Goal: Contribute content: Add original content to the website for others to see

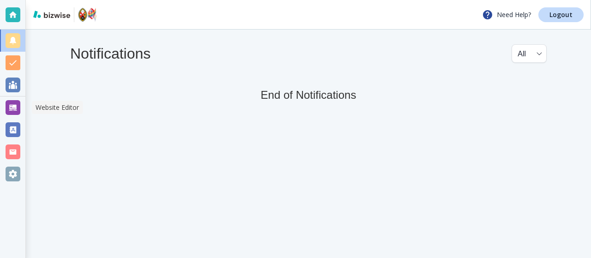
click at [17, 107] on div at bounding box center [13, 107] width 15 height 15
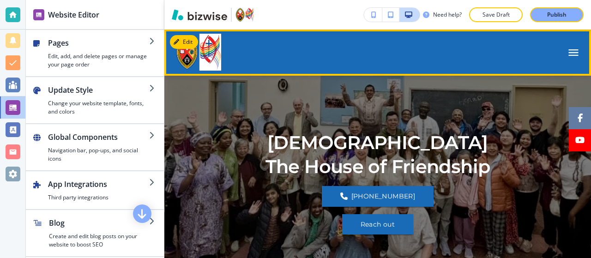
click at [569, 53] on icon "button" at bounding box center [574, 52] width 10 height 6
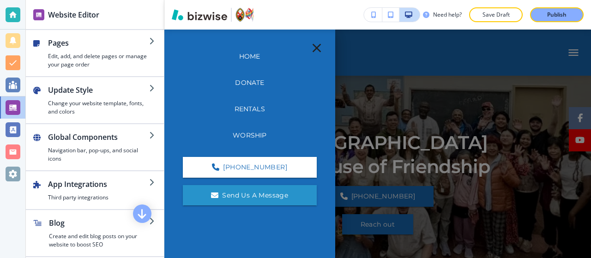
click at [250, 132] on p "Worship" at bounding box center [250, 136] width 34 height 10
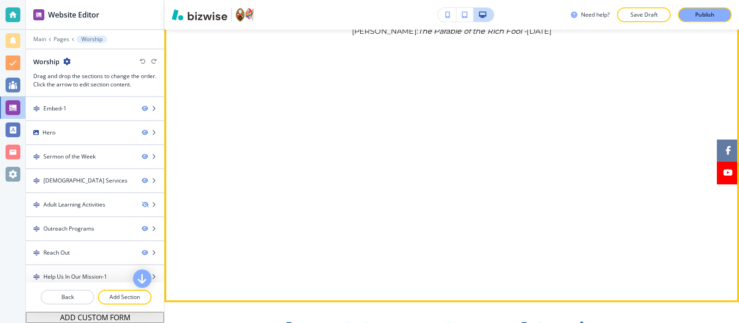
scroll to position [181, 0]
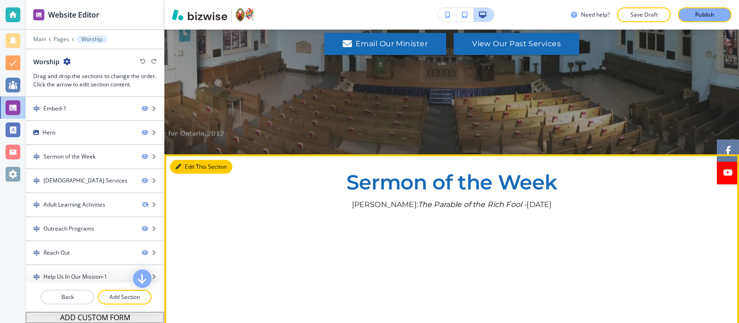
click at [178, 160] on button "Edit This Section" at bounding box center [201, 167] width 62 height 14
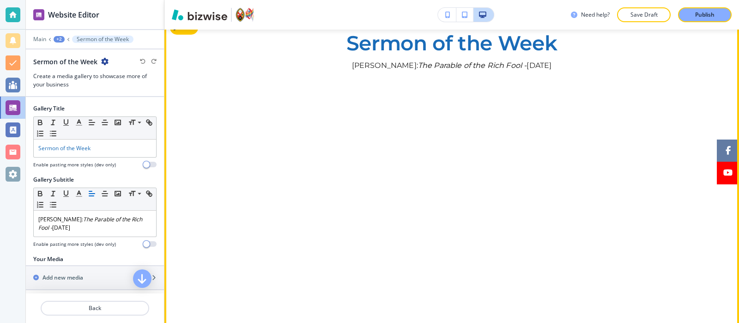
scroll to position [321, 0]
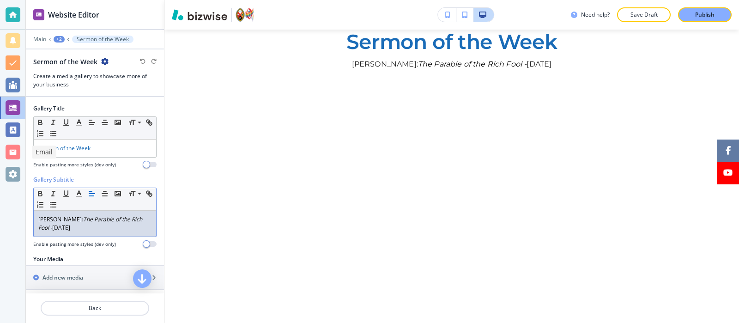
drag, startPoint x: 113, startPoint y: 233, endPoint x: 0, endPoint y: 147, distance: 142.4
click at [0, 147] on div "Website Editor Main +2 Sermon of the Week Sermon of the Week Create a media gal…" at bounding box center [369, 161] width 739 height 323
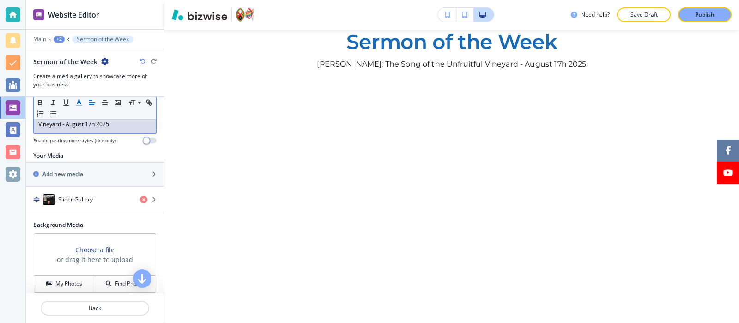
scroll to position [103, 0]
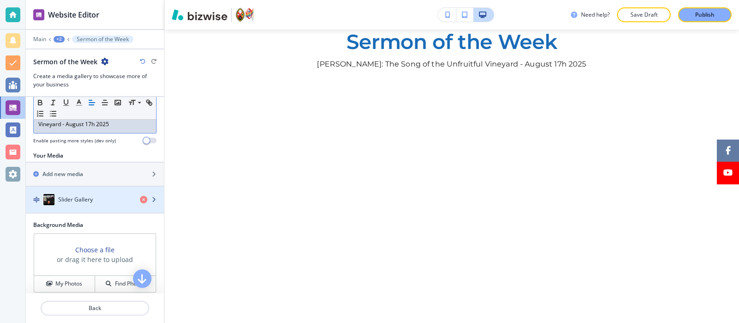
click at [82, 201] on h4 "Slider Gallery" at bounding box center [75, 199] width 35 height 8
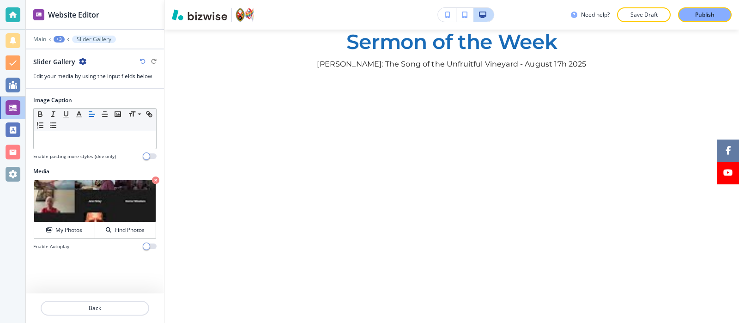
scroll to position [361, 0]
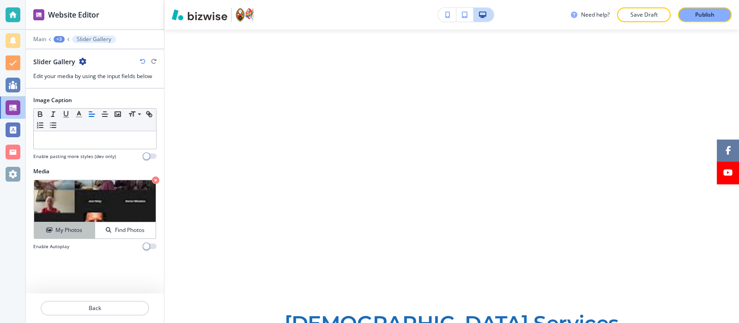
click at [80, 223] on button "My Photos" at bounding box center [64, 230] width 61 height 16
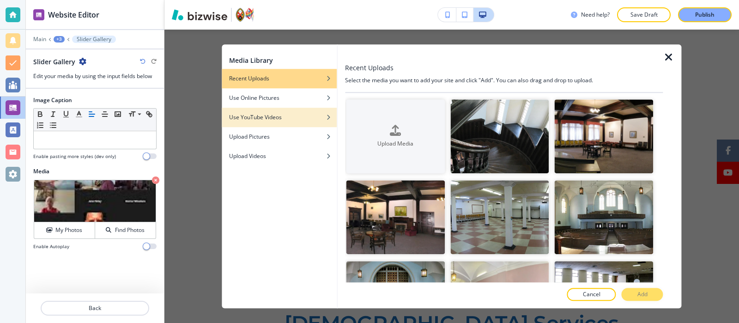
click at [270, 117] on h4 "Use YouTube Videos" at bounding box center [255, 117] width 53 height 8
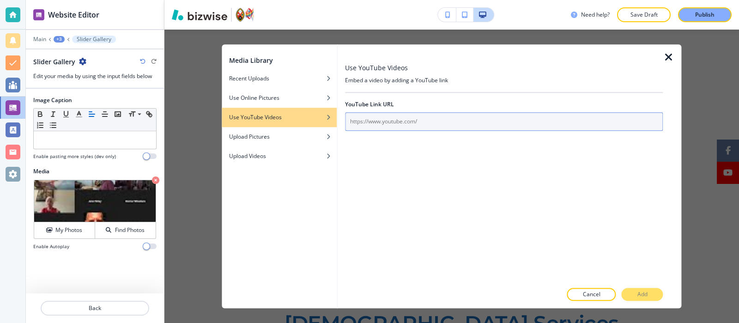
click at [417, 123] on input "text" at bounding box center [504, 121] width 318 height 18
paste input "[URL][DOMAIN_NAME]"
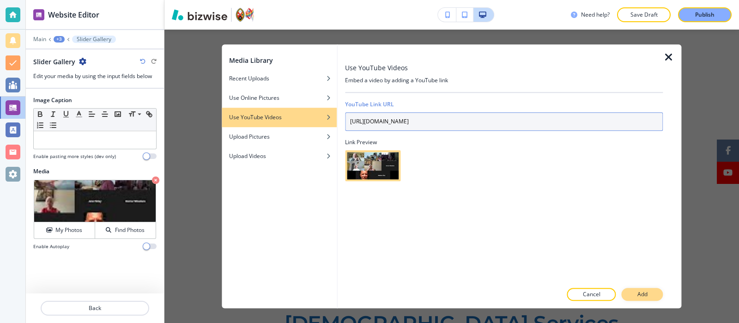
type input "[URL][DOMAIN_NAME]"
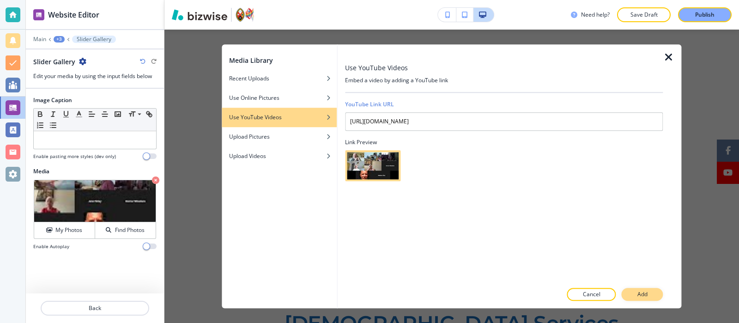
click at [591, 258] on button "Add" at bounding box center [643, 294] width 42 height 13
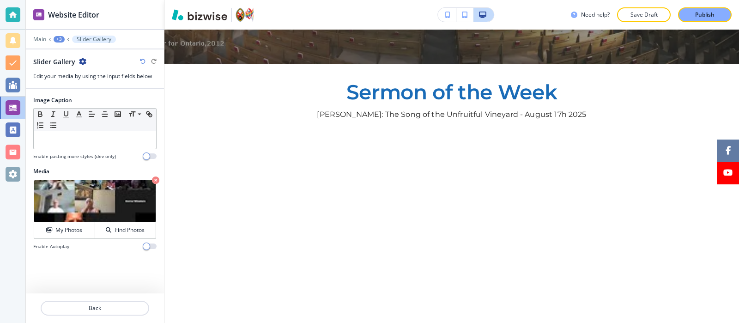
scroll to position [249, 0]
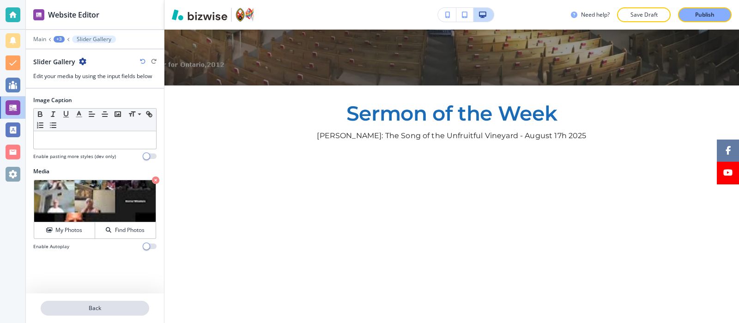
click at [116, 258] on p "Back" at bounding box center [95, 308] width 107 height 8
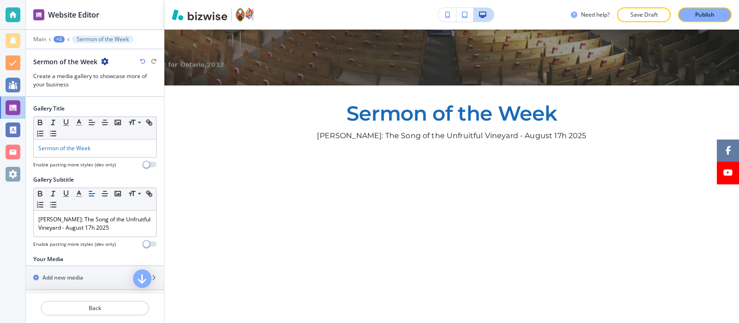
scroll to position [305, 0]
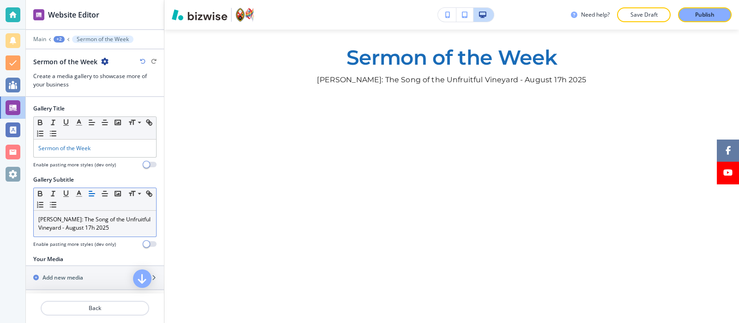
click at [115, 224] on p "[PERSON_NAME]: The Song of the Unfruitful Vineyard - August 17h 2025" at bounding box center [94, 223] width 113 height 17
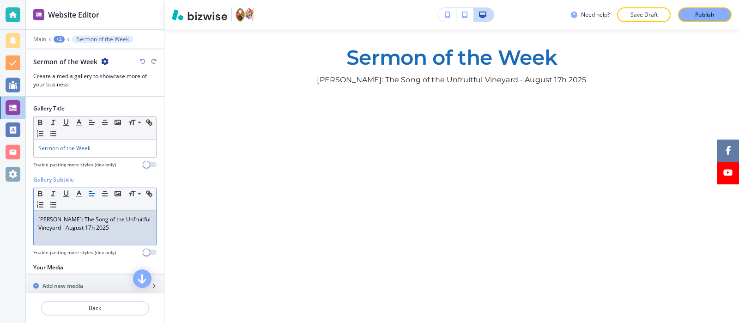
click at [90, 229] on p "[PERSON_NAME]: The Song of the Unfruitful Vineyard - August 17h 2025" at bounding box center [94, 223] width 113 height 17
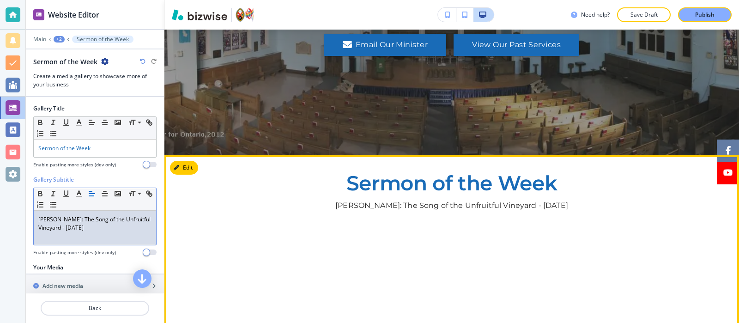
scroll to position [0, 0]
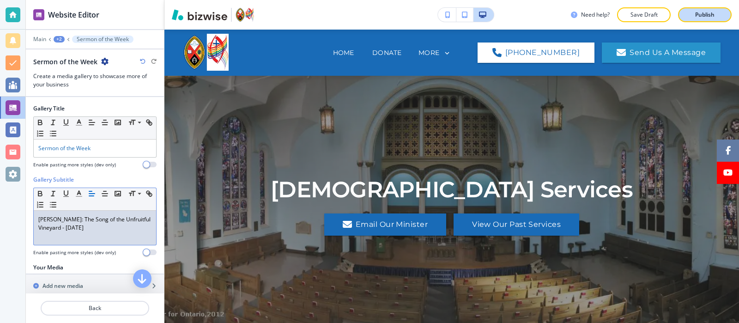
click at [591, 21] on button "Publish" at bounding box center [705, 14] width 54 height 15
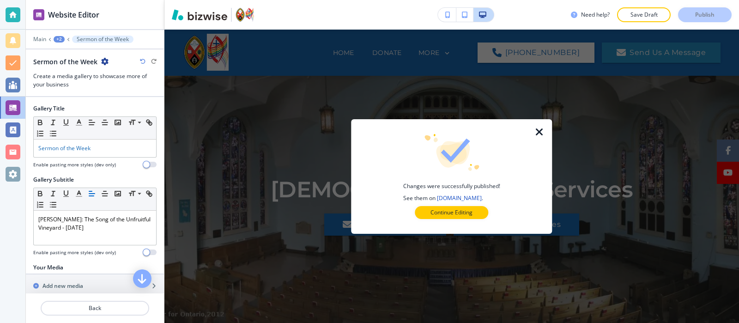
click at [434, 219] on div at bounding box center [451, 226] width 171 height 15
click at [438, 213] on p "Continue Editing" at bounding box center [452, 212] width 42 height 8
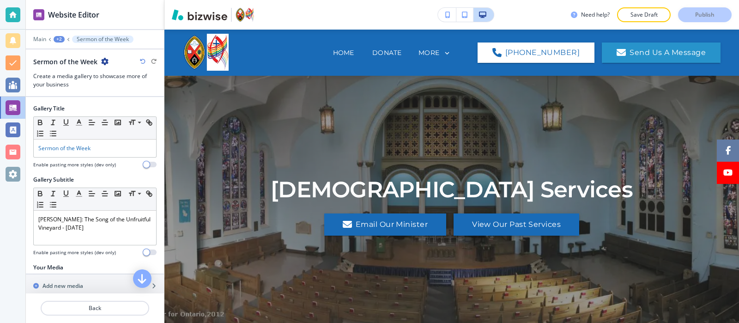
click at [480, 220] on button "View Our Past Services" at bounding box center [517, 224] width 126 height 22
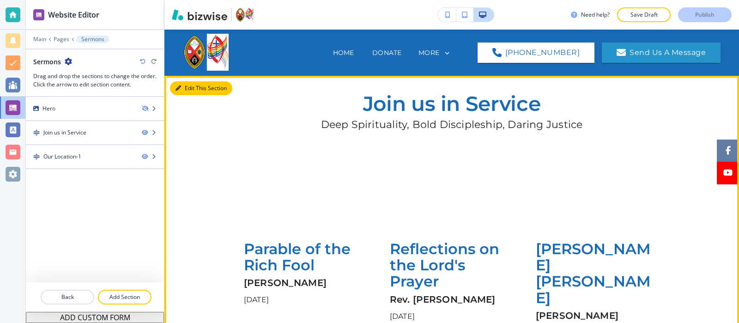
click at [182, 87] on button "Edit This Section" at bounding box center [201, 88] width 62 height 14
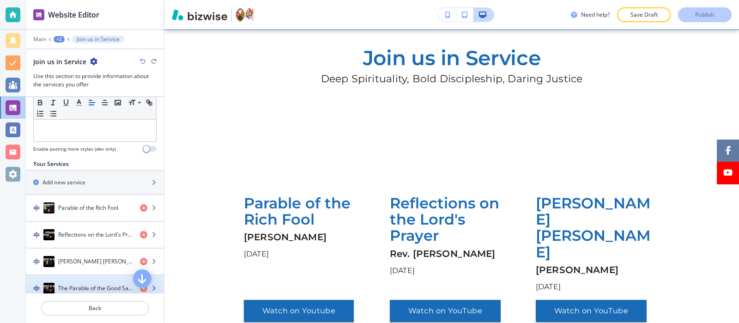
scroll to position [261, 0]
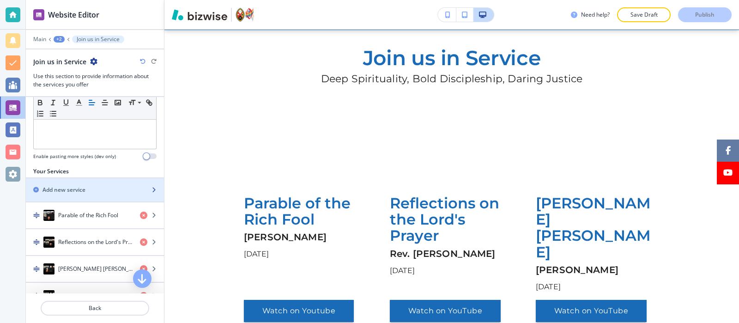
click at [96, 191] on div "Add new service" at bounding box center [85, 190] width 118 height 8
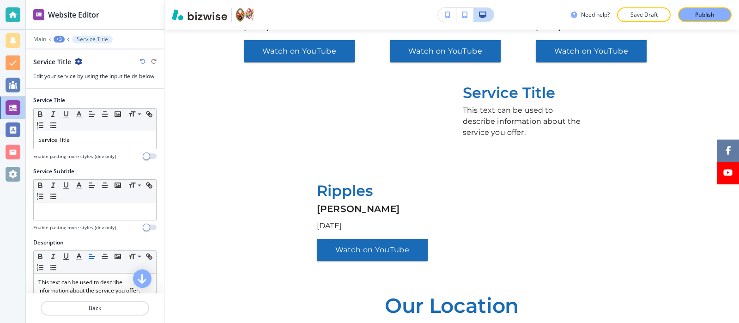
scroll to position [575, 0]
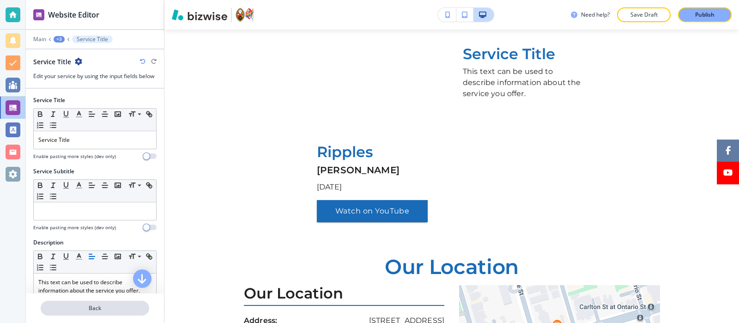
click at [96, 258] on p "Back" at bounding box center [95, 308] width 107 height 8
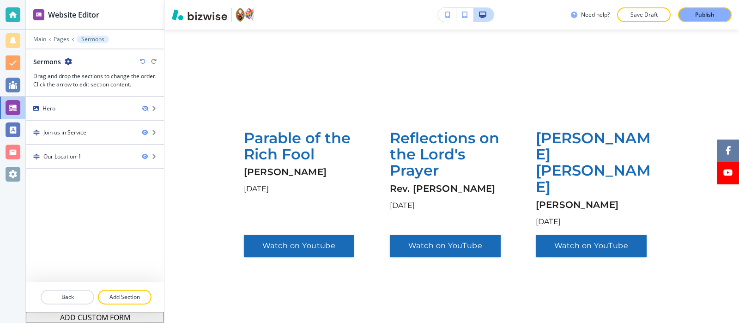
scroll to position [46, 0]
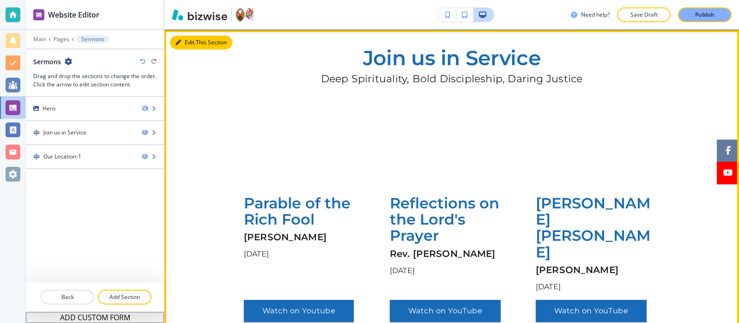
click at [188, 37] on button "Edit This Section" at bounding box center [201, 43] width 62 height 14
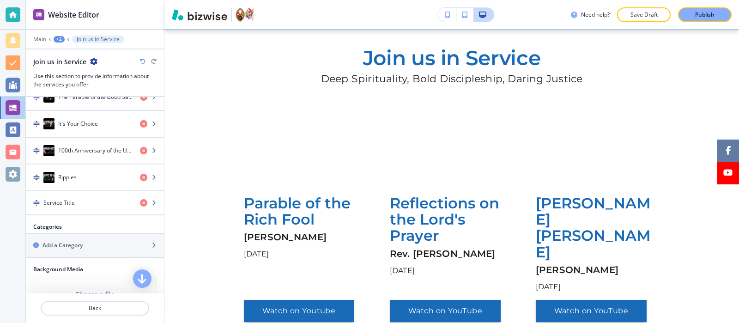
scroll to position [430, 0]
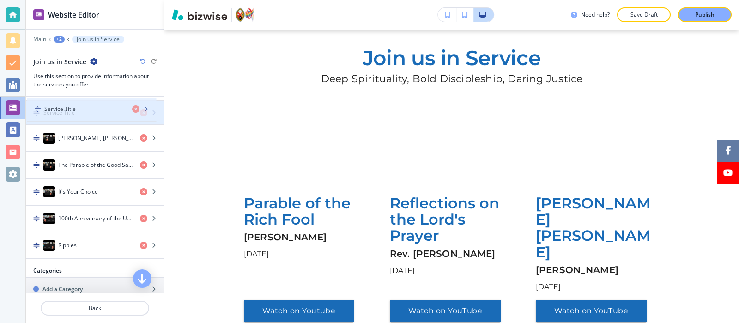
drag, startPoint x: 78, startPoint y: 229, endPoint x: 79, endPoint y: 109, distance: 120.1
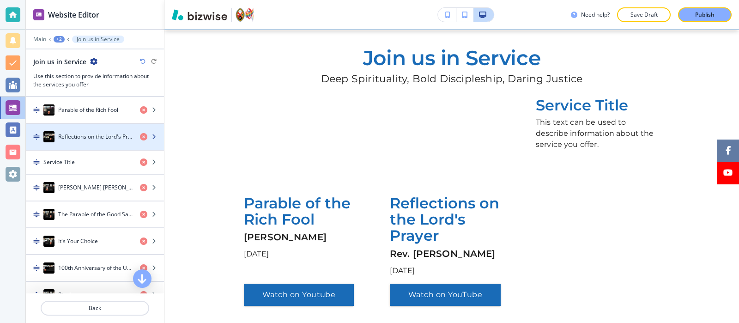
scroll to position [302, 0]
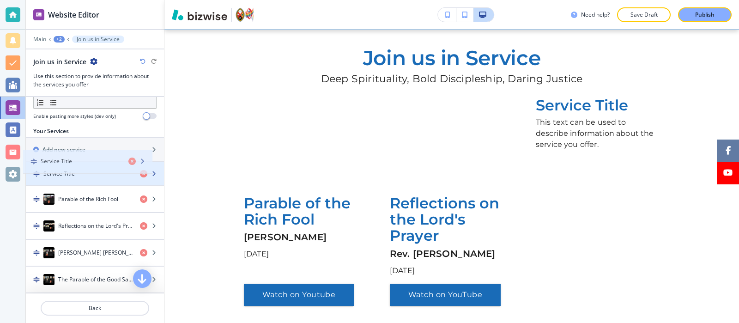
drag, startPoint x: 65, startPoint y: 171, endPoint x: 70, endPoint y: 164, distance: 8.6
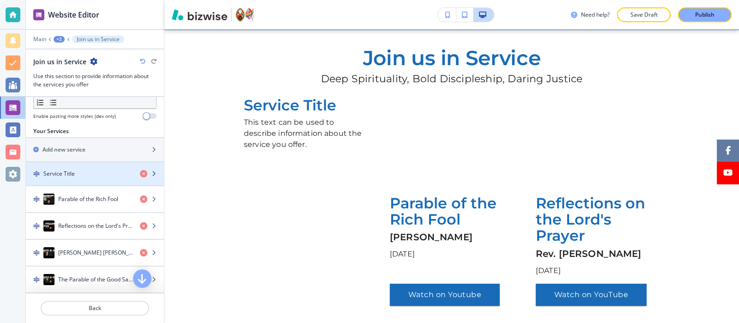
click at [70, 172] on h4 "Service Title" at bounding box center [58, 174] width 31 height 8
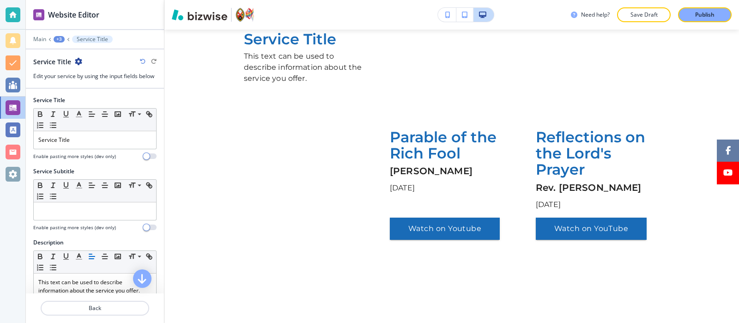
scroll to position [113, 0]
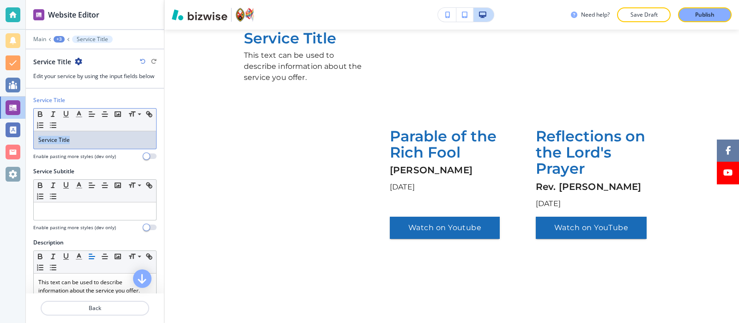
drag, startPoint x: 94, startPoint y: 136, endPoint x: 0, endPoint y: 115, distance: 96.3
click at [0, 115] on div "Website Editor Main +3 Service Title Service Title Edit your service by using t…" at bounding box center [369, 161] width 739 height 323
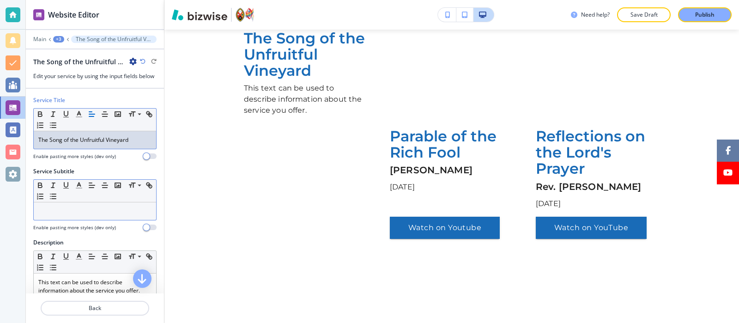
click at [79, 207] on p at bounding box center [94, 211] width 113 height 8
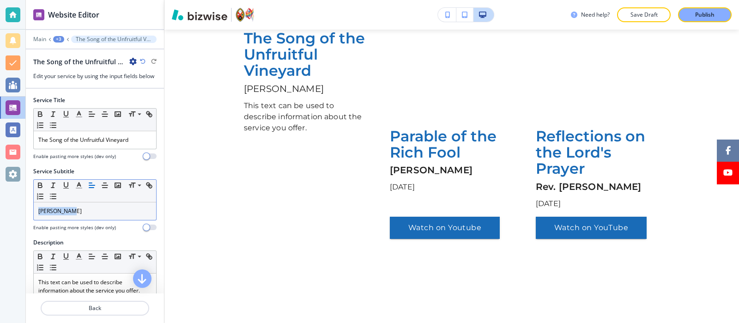
click at [79, 214] on p "[PERSON_NAME]" at bounding box center [94, 211] width 113 height 8
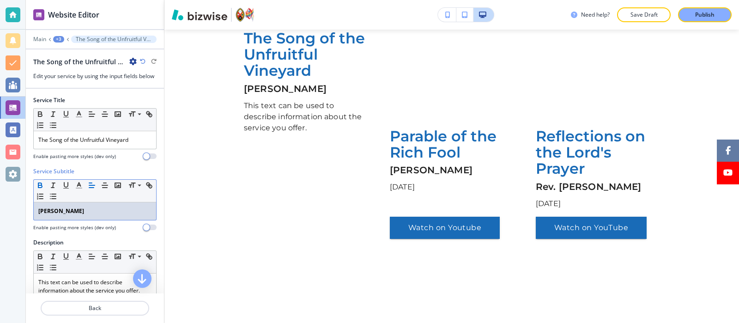
click at [80, 213] on p "[PERSON_NAME]" at bounding box center [94, 211] width 113 height 8
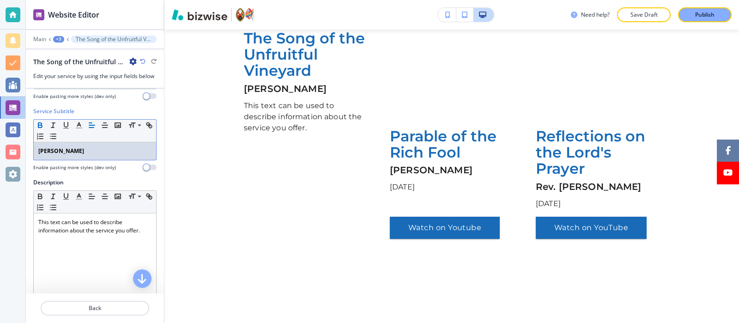
scroll to position [65, 0]
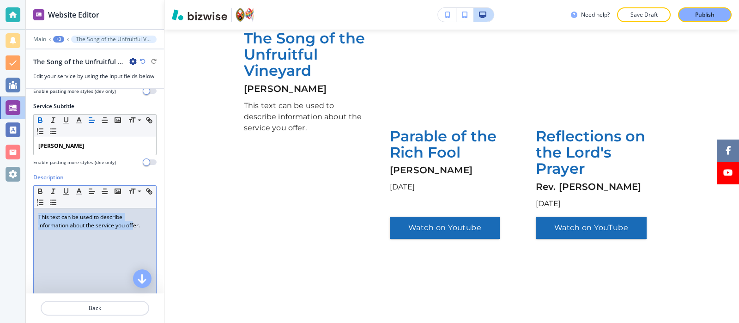
drag, startPoint x: 135, startPoint y: 247, endPoint x: 0, endPoint y: 127, distance: 180.3
click at [0, 127] on div "Website Editor Main +3 The Song of the Unfruitful Vineyard The Song of the Unfr…" at bounding box center [369, 161] width 739 height 323
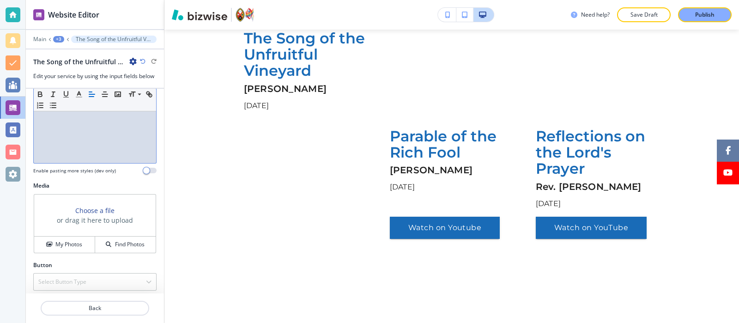
scroll to position [233, 0]
click at [73, 237] on h4 "My Photos" at bounding box center [68, 241] width 27 height 8
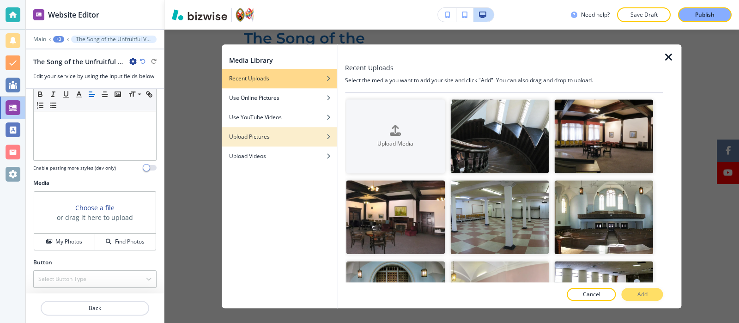
click at [300, 127] on div "button" at bounding box center [279, 130] width 115 height 6
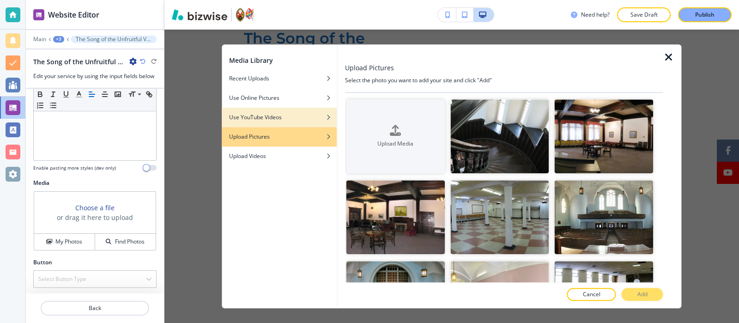
click at [285, 112] on div "button" at bounding box center [279, 111] width 115 height 6
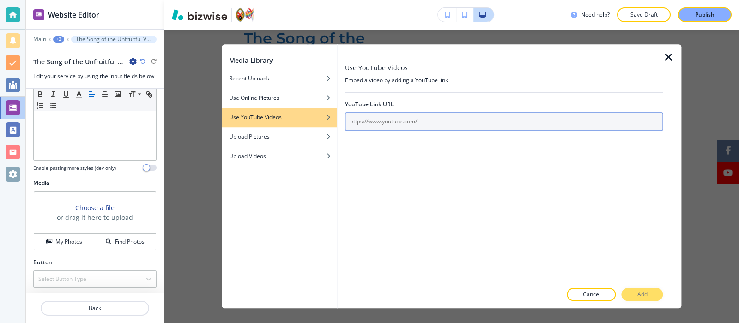
click at [413, 126] on input "text" at bounding box center [504, 121] width 318 height 18
paste input "[URL][DOMAIN_NAME]"
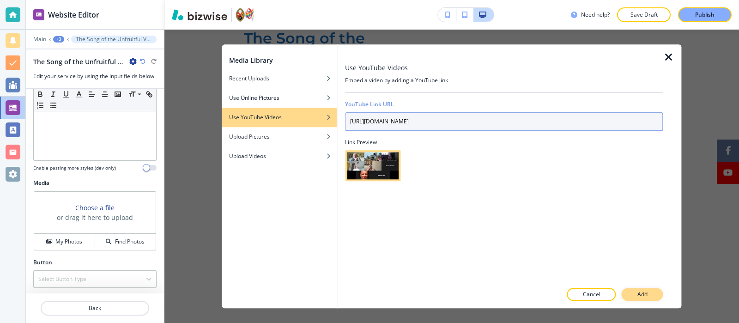
type input "[URL][DOMAIN_NAME]"
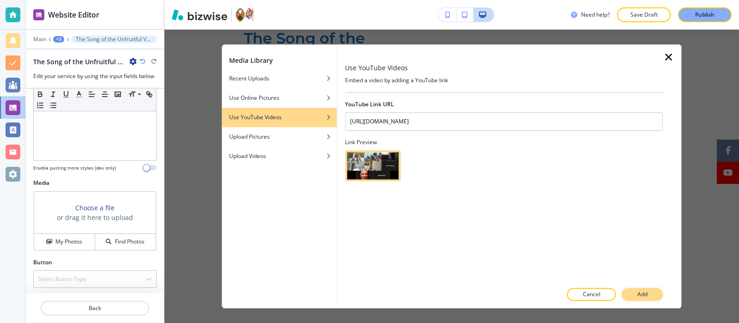
click at [591, 258] on button "Add" at bounding box center [643, 294] width 42 height 13
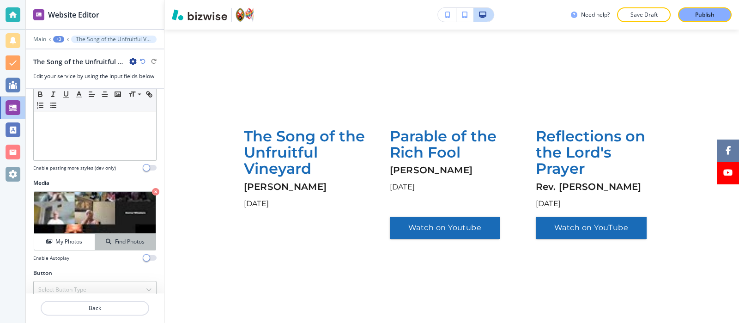
scroll to position [244, 0]
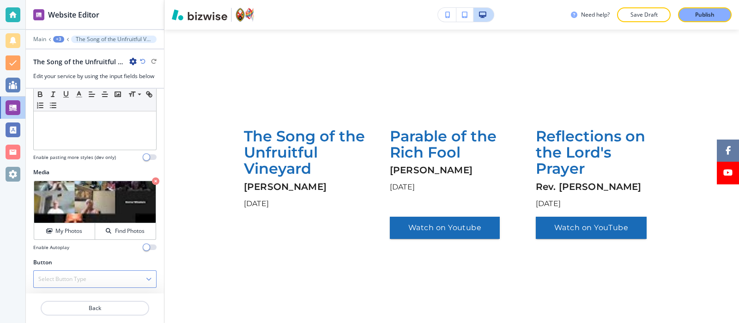
click at [97, 258] on div "Select Button Type" at bounding box center [95, 279] width 122 height 17
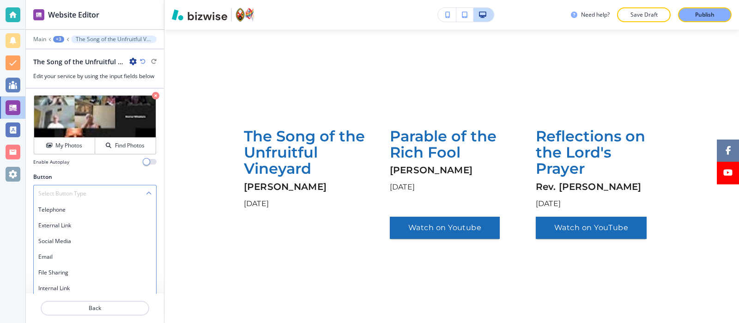
scroll to position [331, 0]
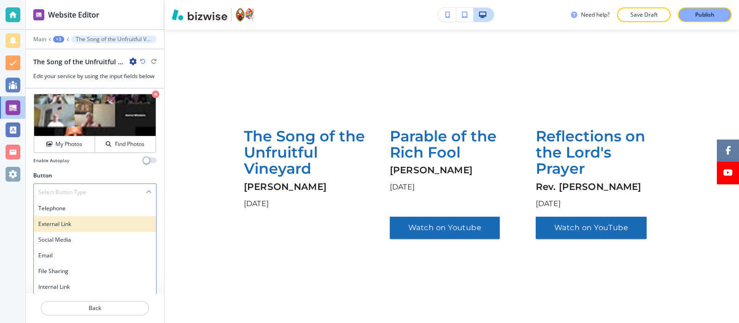
click at [90, 227] on div "External Link" at bounding box center [95, 224] width 122 height 16
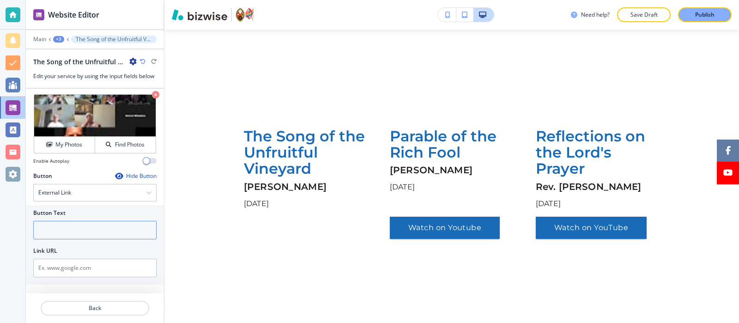
click at [85, 228] on input "text" at bounding box center [94, 230] width 123 height 18
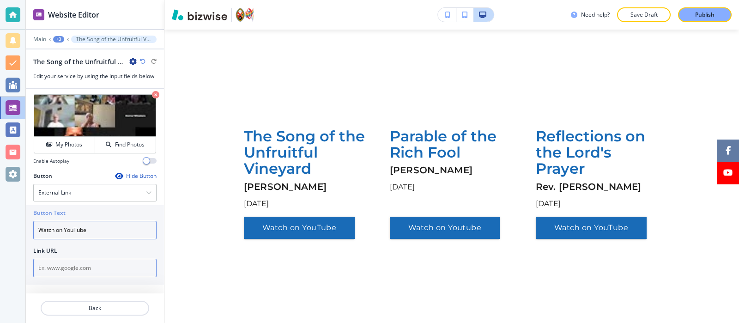
type input "Watch on YouTube"
click at [89, 258] on input "text" at bounding box center [94, 268] width 123 height 18
paste input "[URL][DOMAIN_NAME]"
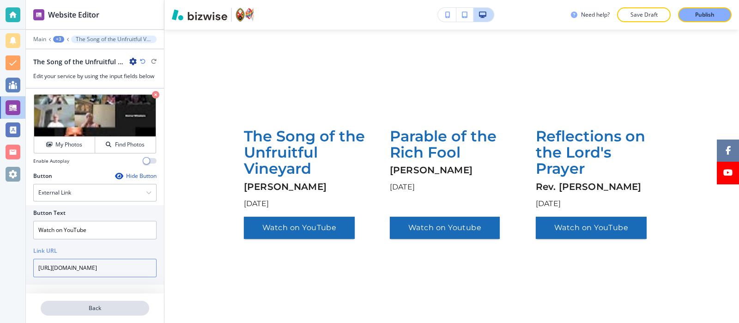
type input "[URL][DOMAIN_NAME]"
click at [96, 258] on button "Back" at bounding box center [95, 308] width 109 height 15
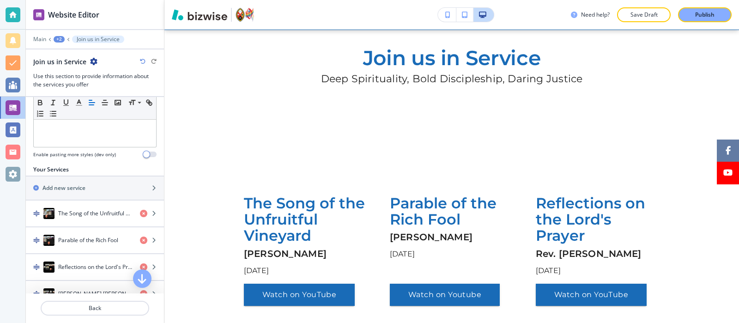
scroll to position [261, 0]
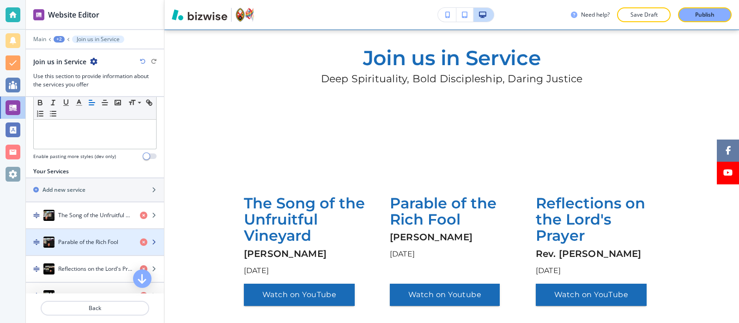
click at [98, 233] on div "button" at bounding box center [95, 232] width 138 height 7
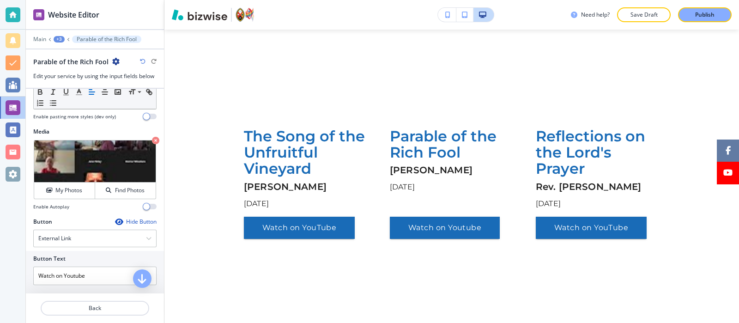
scroll to position [330, 0]
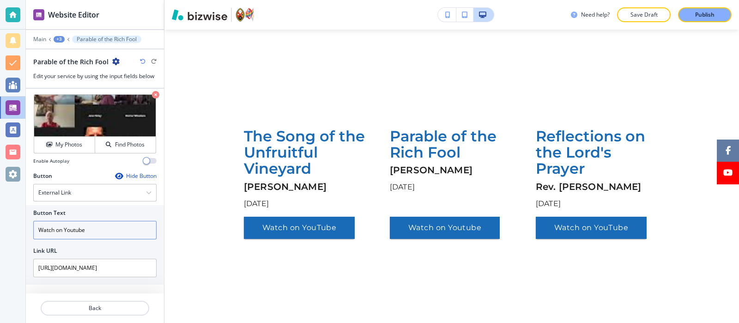
click at [74, 230] on input "Watch on Youtube" at bounding box center [94, 230] width 123 height 18
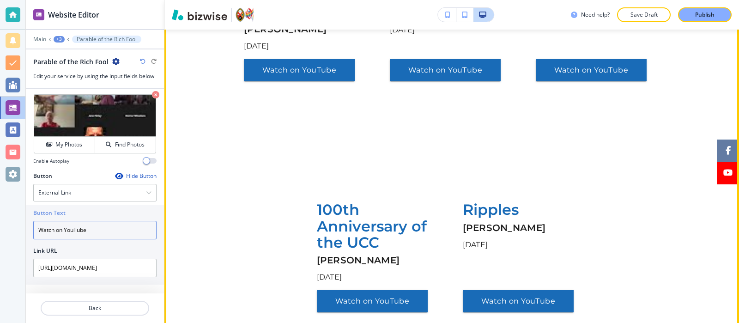
scroll to position [517, 0]
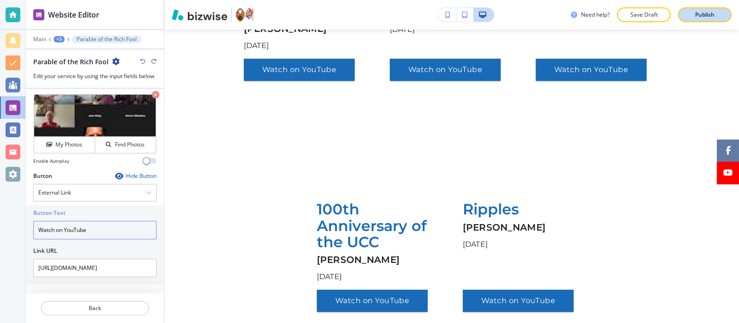
type input "Watch on YouTube"
click at [591, 15] on div "Publish" at bounding box center [705, 15] width 30 height 8
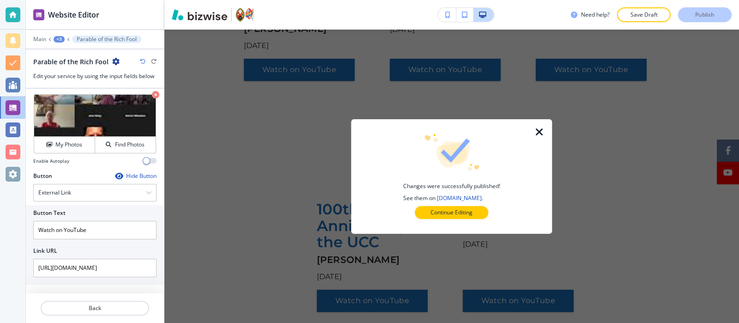
click at [461, 217] on button "Continue Editing" at bounding box center [451, 212] width 73 height 13
click at [463, 222] on strong "[PERSON_NAME]" at bounding box center [504, 227] width 83 height 11
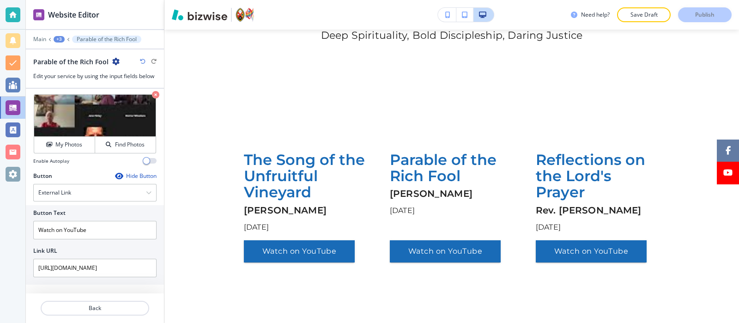
scroll to position [115, 0]
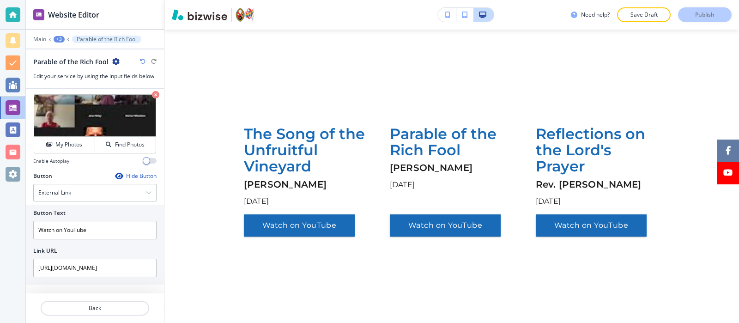
click at [274, 153] on p "The Song of the Unfruitful Vineyard" at bounding box center [306, 150] width 124 height 49
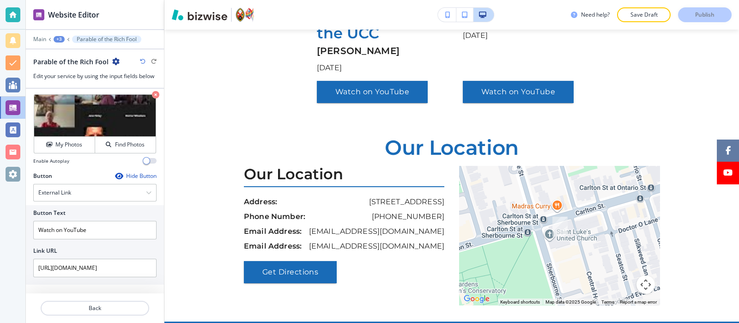
scroll to position [727, 0]
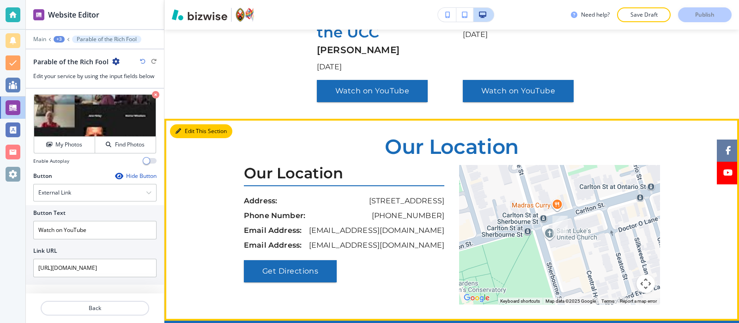
click at [194, 124] on button "Edit This Section" at bounding box center [201, 131] width 62 height 14
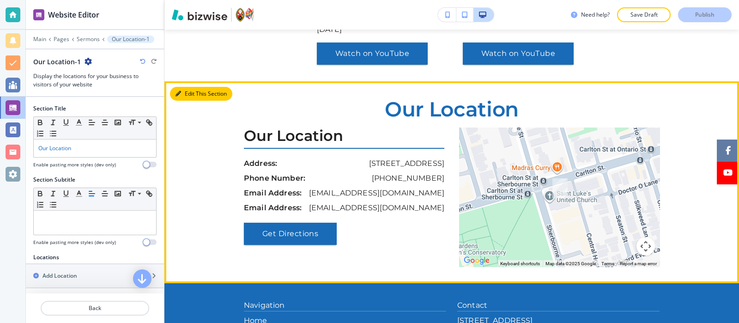
scroll to position [800, 0]
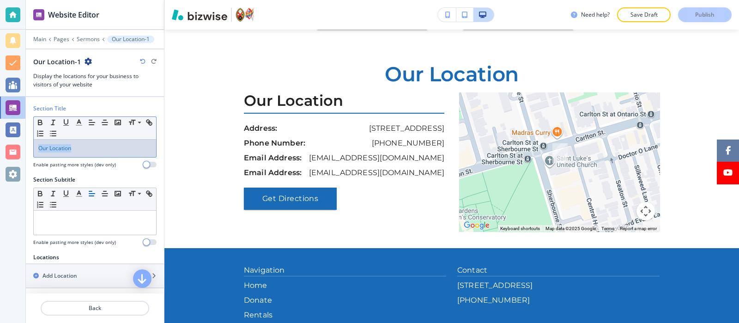
drag, startPoint x: 114, startPoint y: 143, endPoint x: 0, endPoint y: 115, distance: 117.1
click at [0, 115] on div "Website Editor Main Pages Sermons Our Location-1 Our Location-1 Display the loc…" at bounding box center [369, 161] width 739 height 323
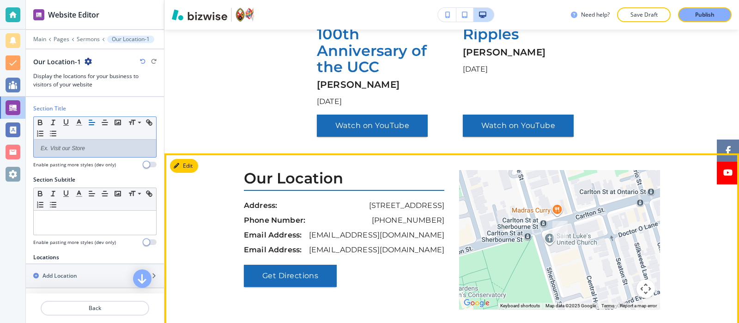
scroll to position [688, 0]
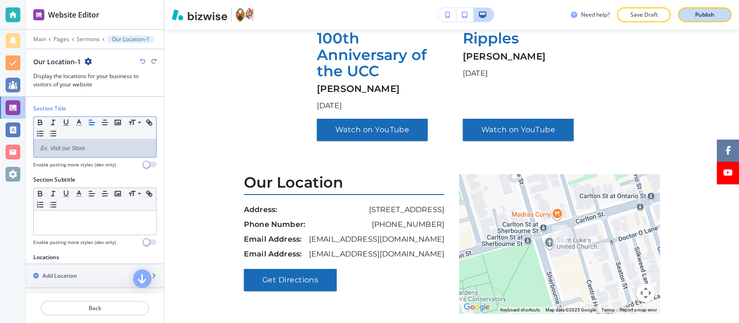
click at [591, 15] on div "Publish" at bounding box center [705, 15] width 30 height 8
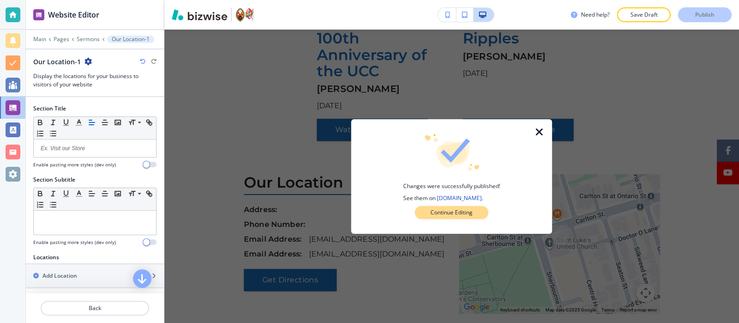
click at [434, 217] on button "Continue Editing" at bounding box center [451, 212] width 73 height 13
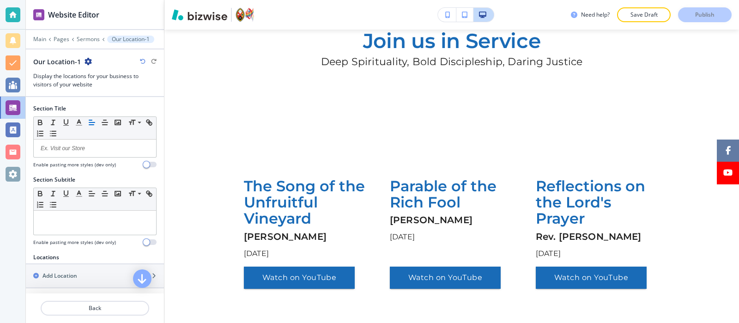
scroll to position [0, 0]
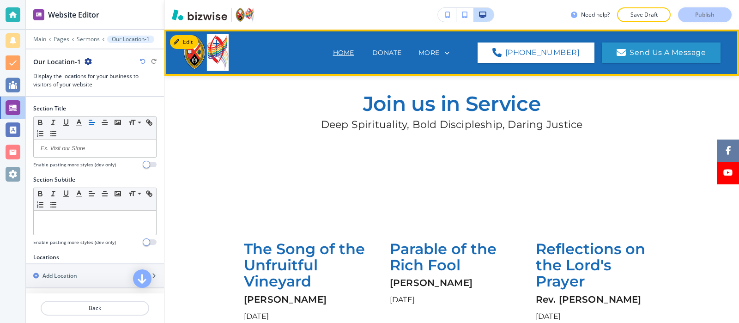
click at [333, 51] on p "Home" at bounding box center [343, 53] width 21 height 10
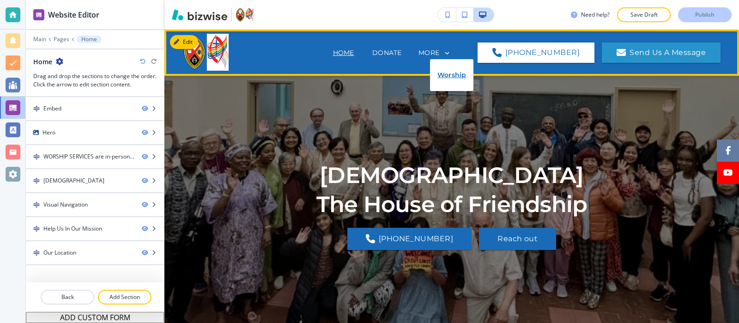
click at [445, 63] on p "Worship" at bounding box center [451, 75] width 29 height 24
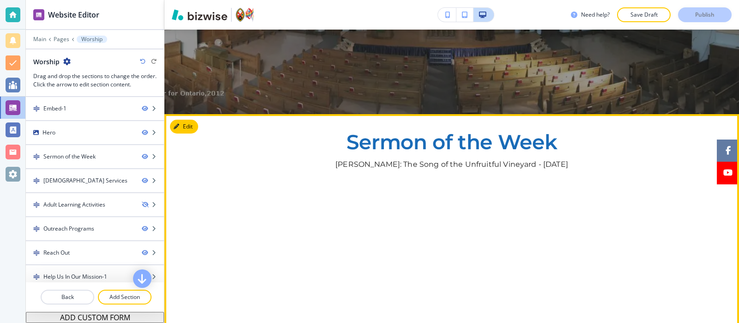
scroll to position [235, 0]
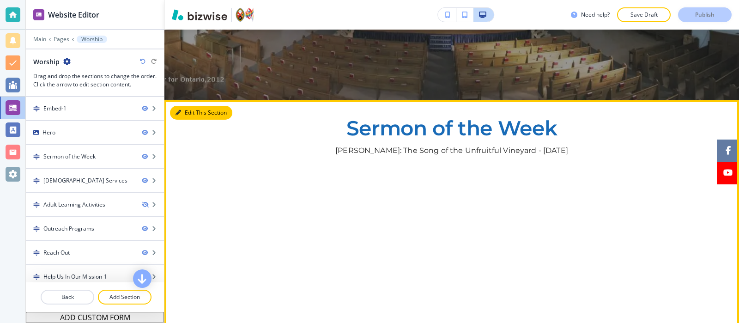
click at [178, 108] on button "Edit This Section" at bounding box center [201, 113] width 62 height 14
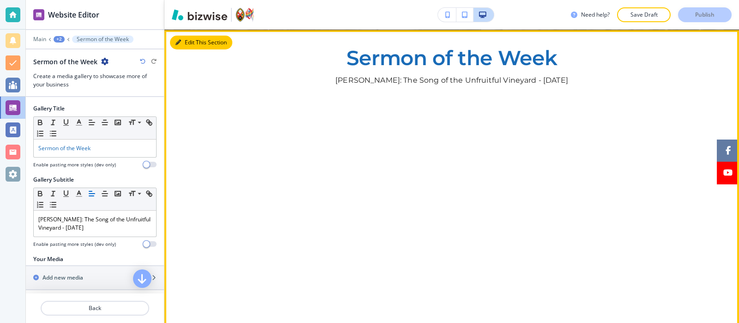
scroll to position [305, 0]
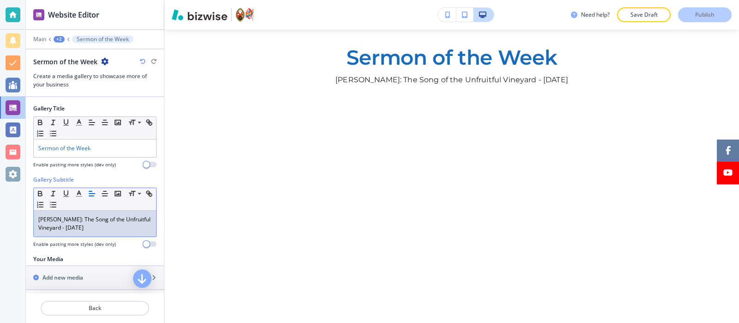
click at [111, 226] on p "[PERSON_NAME]: The Song of the Unfruitful Vineyard - [DATE]" at bounding box center [94, 223] width 113 height 17
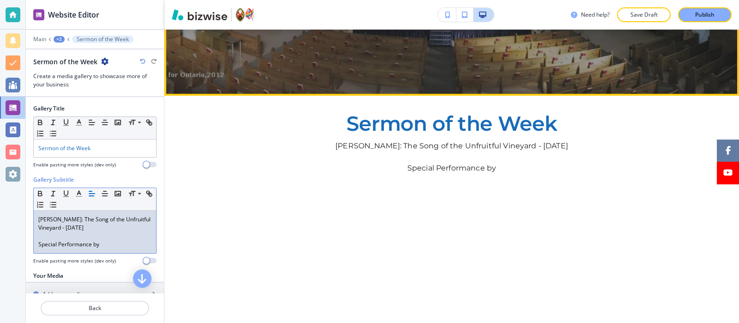
scroll to position [244, 0]
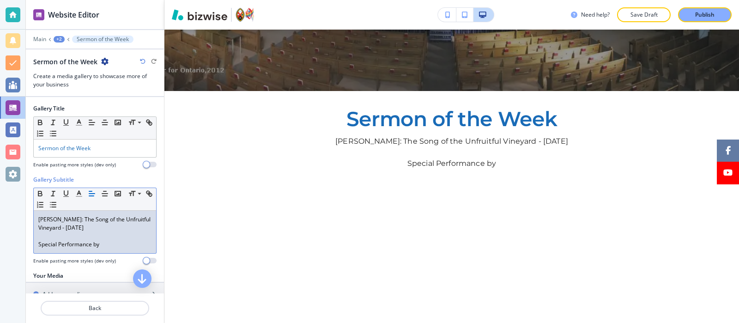
drag, startPoint x: 120, startPoint y: 243, endPoint x: 103, endPoint y: 240, distance: 17.0
click at [103, 240] on p "Special Performance by" at bounding box center [94, 244] width 113 height 8
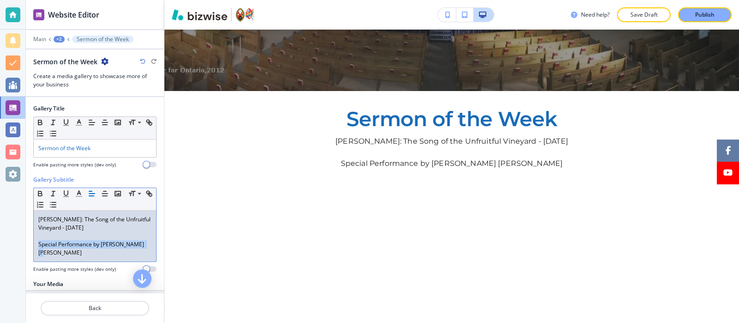
drag, startPoint x: 141, startPoint y: 241, endPoint x: 11, endPoint y: 257, distance: 130.8
click at [11, 257] on div "Website Editor Main +2 Sermon of the Week Sermon of the Week Create a media gal…" at bounding box center [369, 161] width 739 height 323
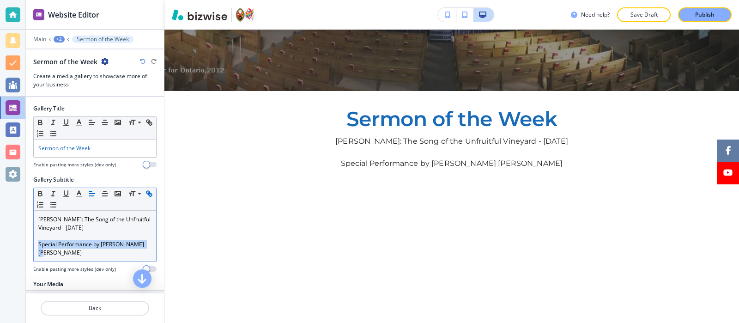
click at [143, 199] on button "button" at bounding box center [149, 193] width 13 height 11
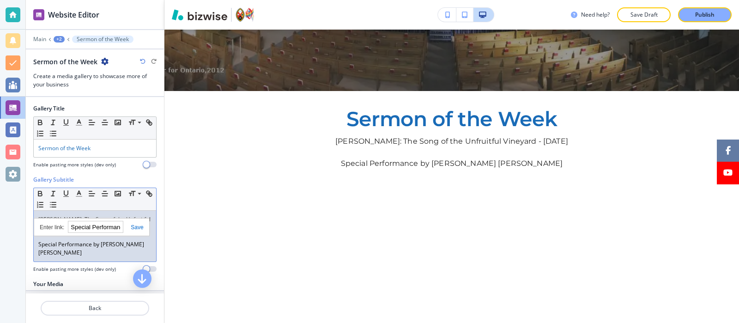
paste input "[URL][DOMAIN_NAME]"
type input "[URL][DOMAIN_NAME]"
click at [136, 225] on link at bounding box center [133, 227] width 20 height 6
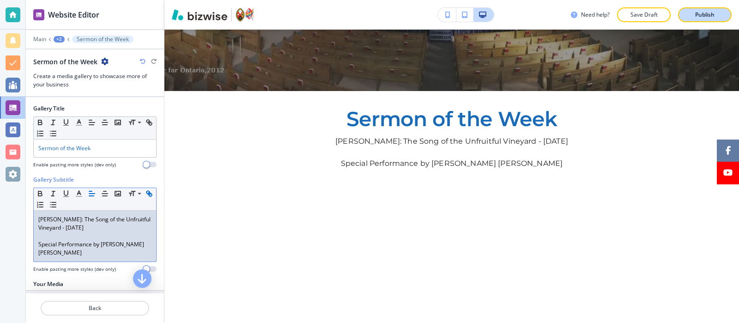
click at [591, 12] on p "Publish" at bounding box center [704, 15] width 19 height 8
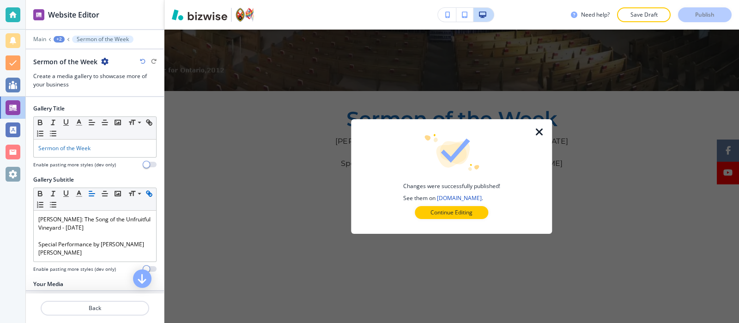
click at [92, 167] on div "Gallery Title Small Normal Large Huge Sermon of the Week Enable pasting more st…" at bounding box center [95, 139] width 138 height 71
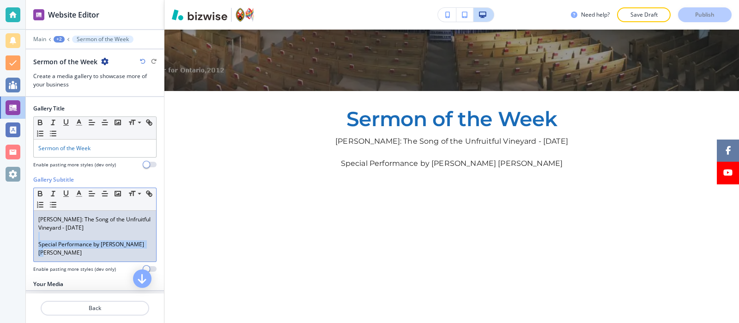
drag, startPoint x: 131, startPoint y: 245, endPoint x: 38, endPoint y: 234, distance: 94.0
click at [38, 234] on div "[PERSON_NAME]: The Song of the Unfruitful Vineyard - [DATE] Special Performance…" at bounding box center [95, 236] width 122 height 51
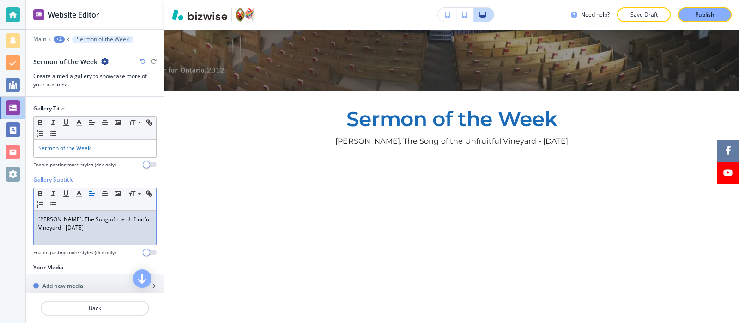
click at [591, 9] on button "Publish" at bounding box center [705, 14] width 54 height 15
click at [591, 5] on div "Need help? Save Draft Publish" at bounding box center [451, 15] width 575 height 30
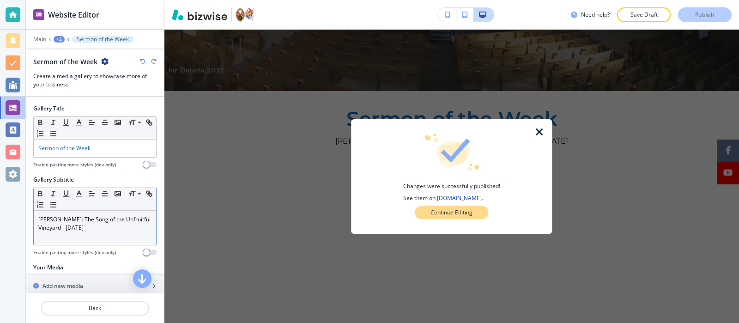
click at [445, 208] on p "Continue Editing" at bounding box center [452, 212] width 42 height 8
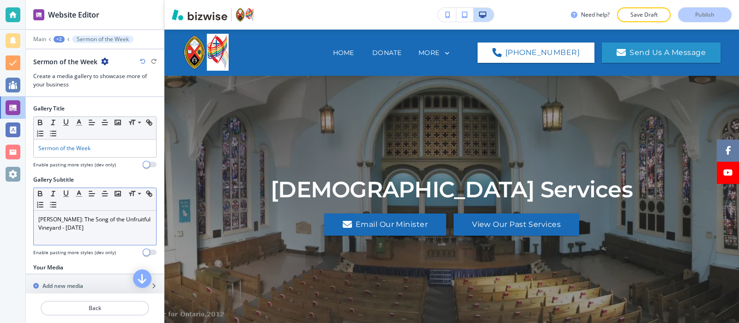
click at [61, 39] on div "+2" at bounding box center [59, 39] width 11 height 6
click at [74, 68] on p "Worship" at bounding box center [83, 71] width 47 height 8
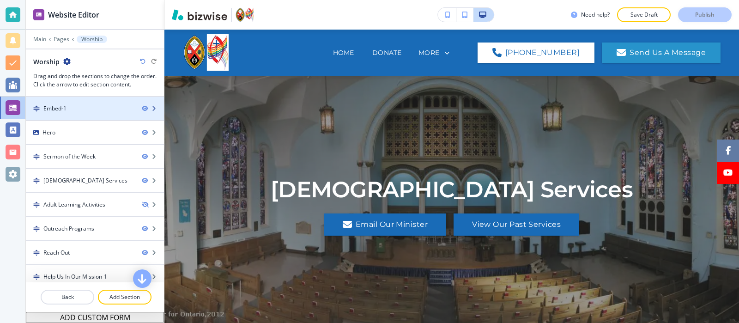
click at [74, 108] on div "Embed-1" at bounding box center [80, 108] width 109 height 8
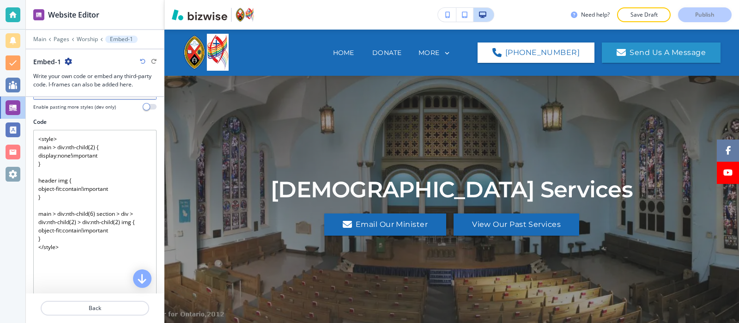
scroll to position [134, 0]
click at [88, 40] on p "Worship" at bounding box center [87, 39] width 21 height 6
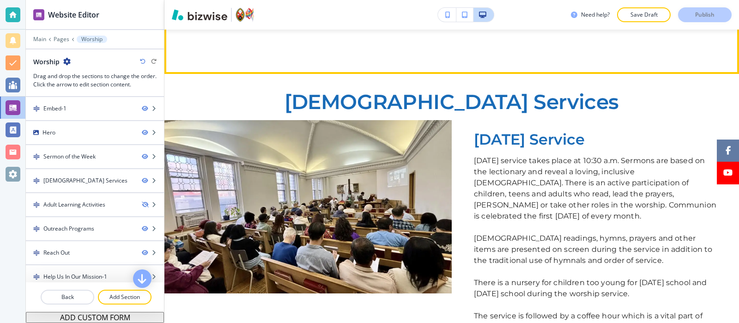
scroll to position [593, 0]
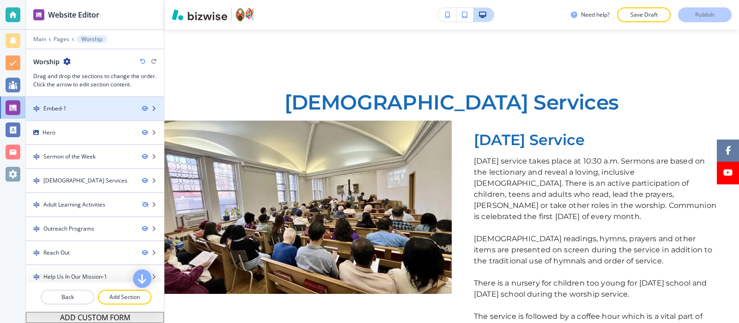
click at [86, 114] on div at bounding box center [95, 116] width 138 height 7
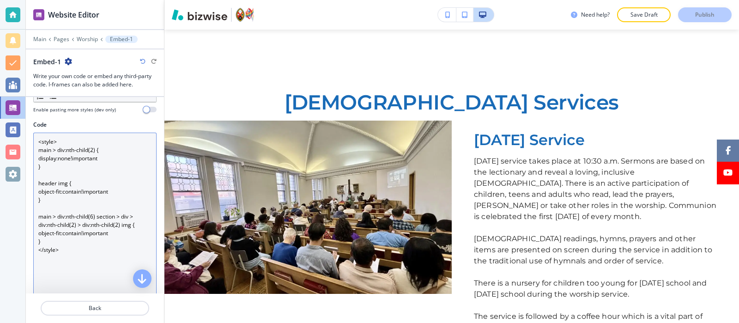
scroll to position [139, 0]
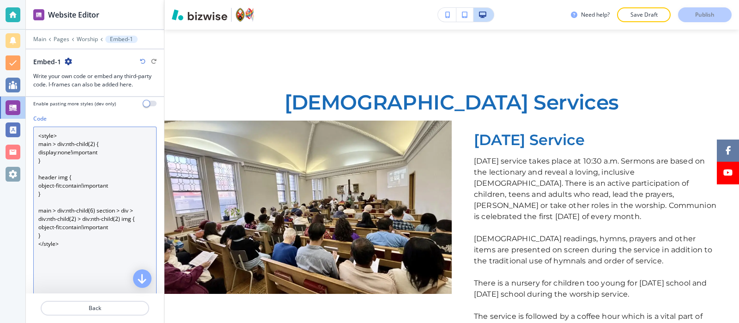
click at [93, 213] on textarea "<style> main > div:nth-child(2) { display:none!important } header img { object-…" at bounding box center [94, 215] width 123 height 176
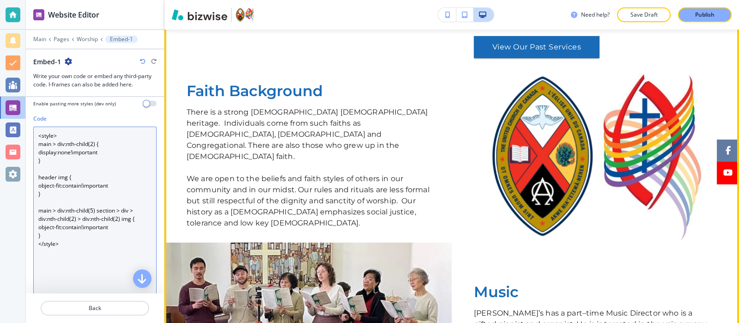
scroll to position [923, 0]
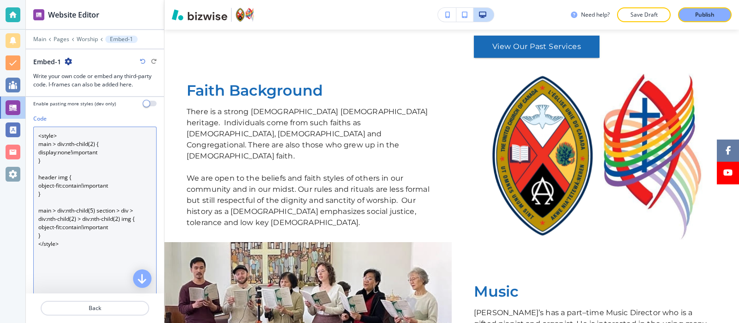
drag, startPoint x: 118, startPoint y: 207, endPoint x: 121, endPoint y: 219, distance: 12.3
click at [121, 219] on textarea "<style> main > div:nth-child(2) { display:none!important } header img { object-…" at bounding box center [94, 215] width 123 height 176
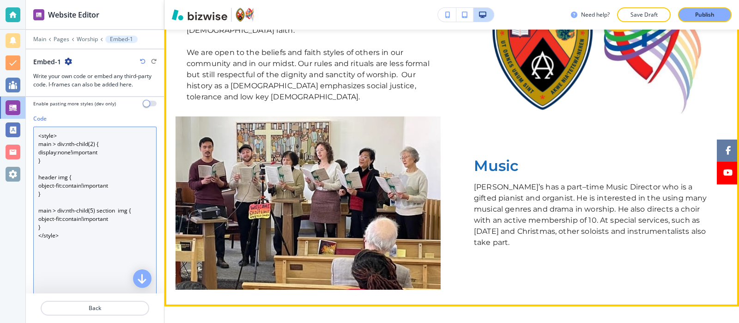
scroll to position [1047, 0]
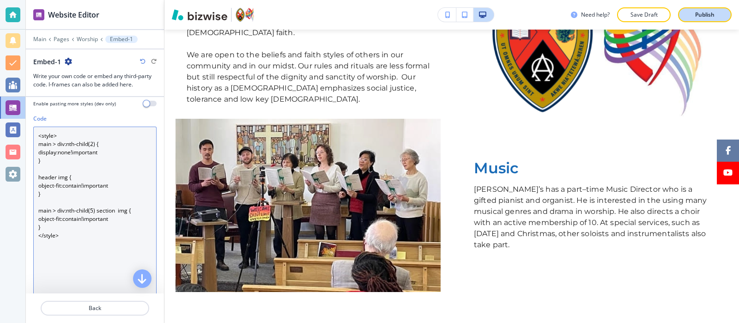
type textarea "<style> main > div:nth-child(2) { display:none!important } header img { object-…"
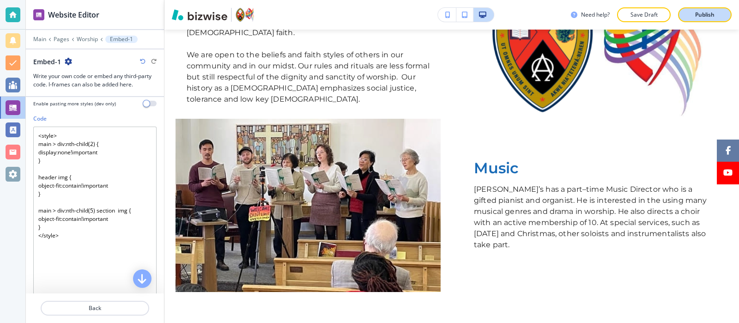
click at [591, 12] on p "Publish" at bounding box center [704, 15] width 19 height 8
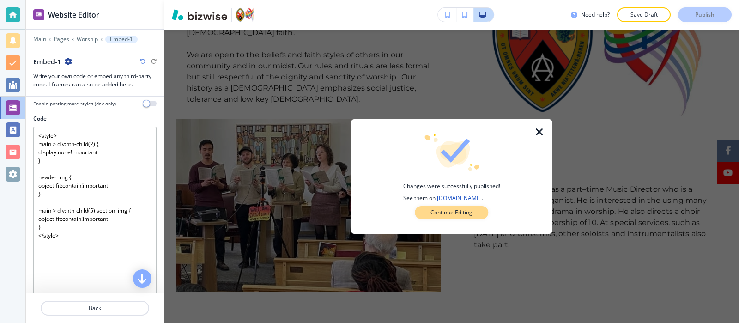
click at [450, 214] on p "Continue Editing" at bounding box center [452, 212] width 42 height 8
